Goal: Task Accomplishment & Management: Use online tool/utility

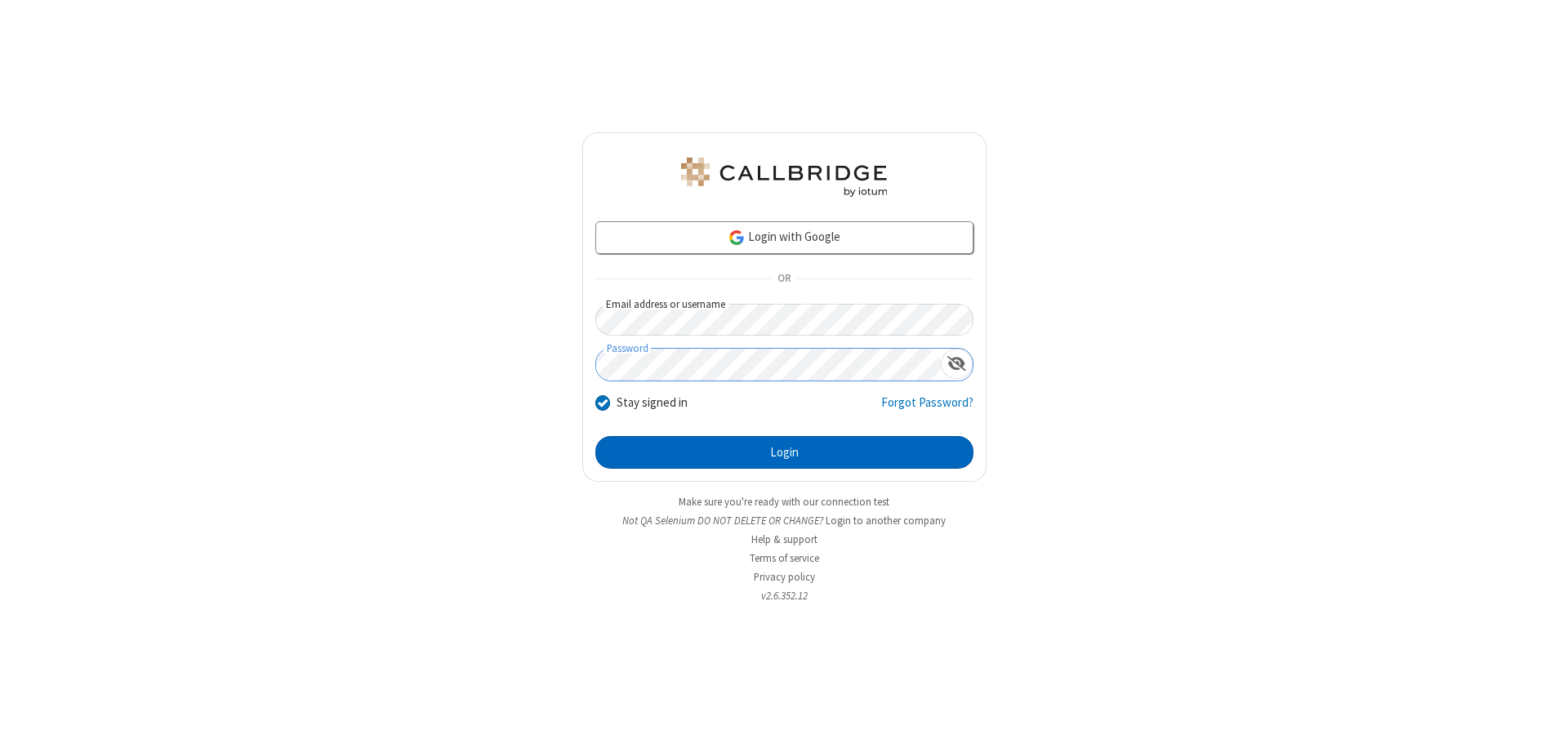
click at [784, 452] on button "Login" at bounding box center [784, 452] width 378 height 32
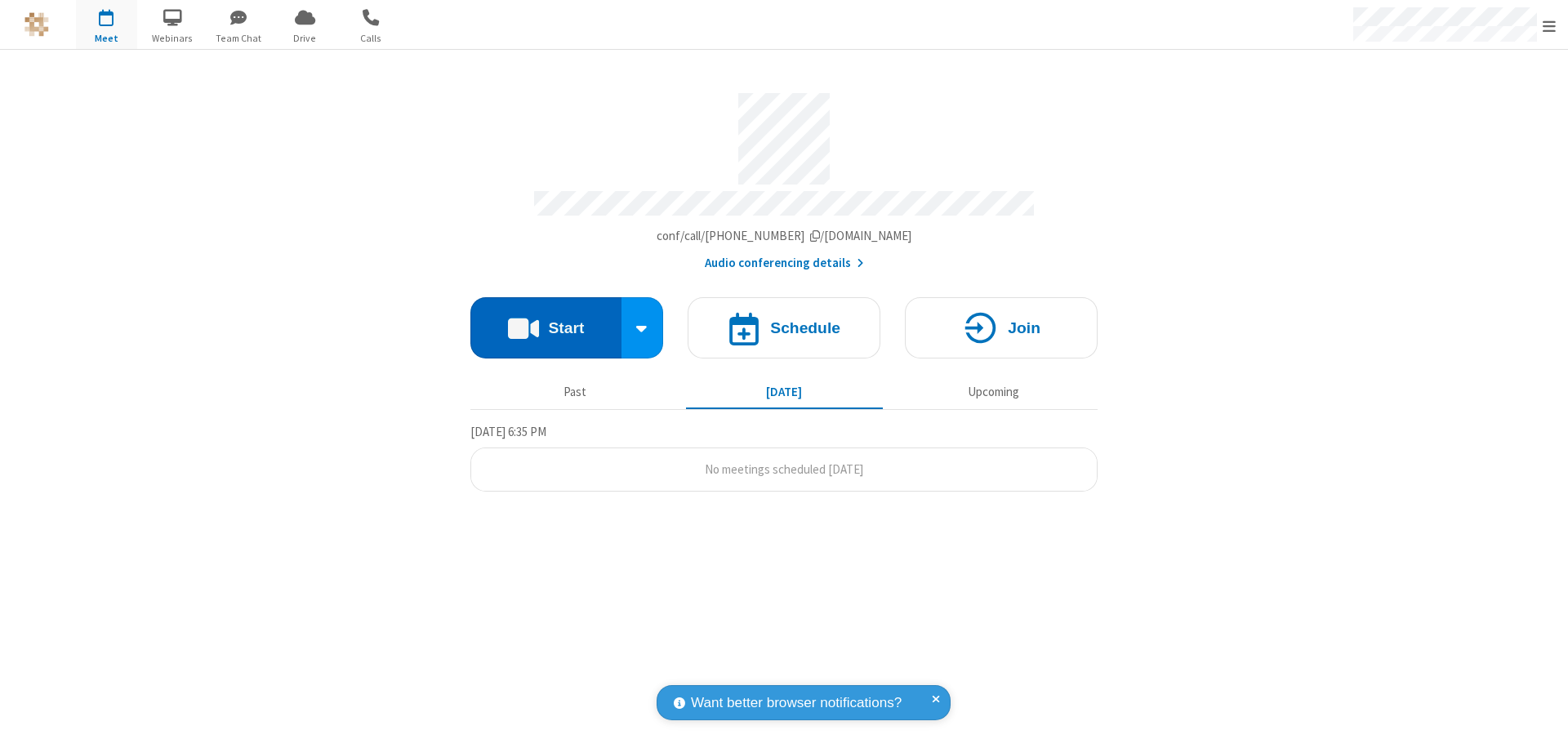
click at [545, 320] on button "Start" at bounding box center [545, 327] width 151 height 61
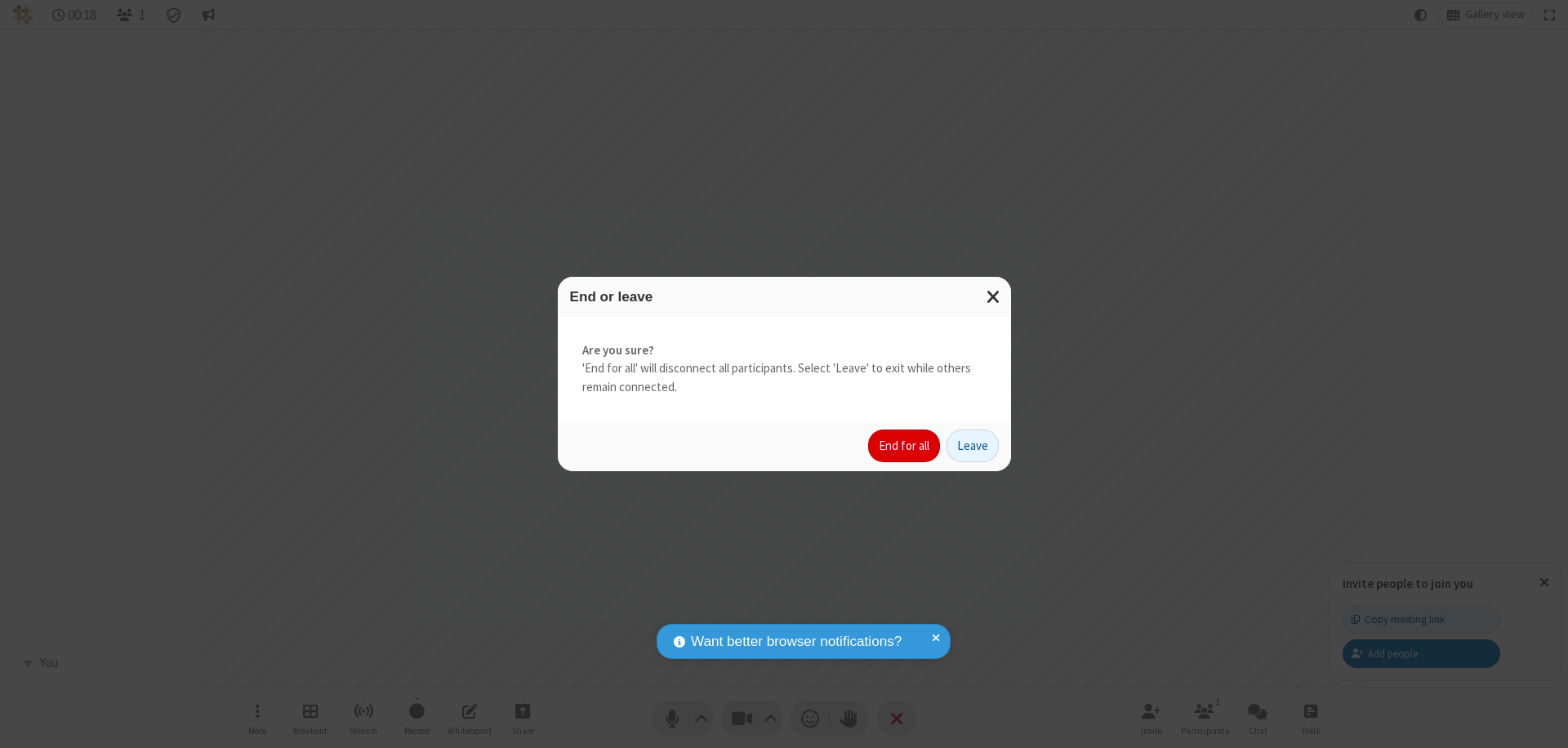
click at [905, 446] on button "End for all" at bounding box center [903, 445] width 71 height 32
